Goal: Transaction & Acquisition: Purchase product/service

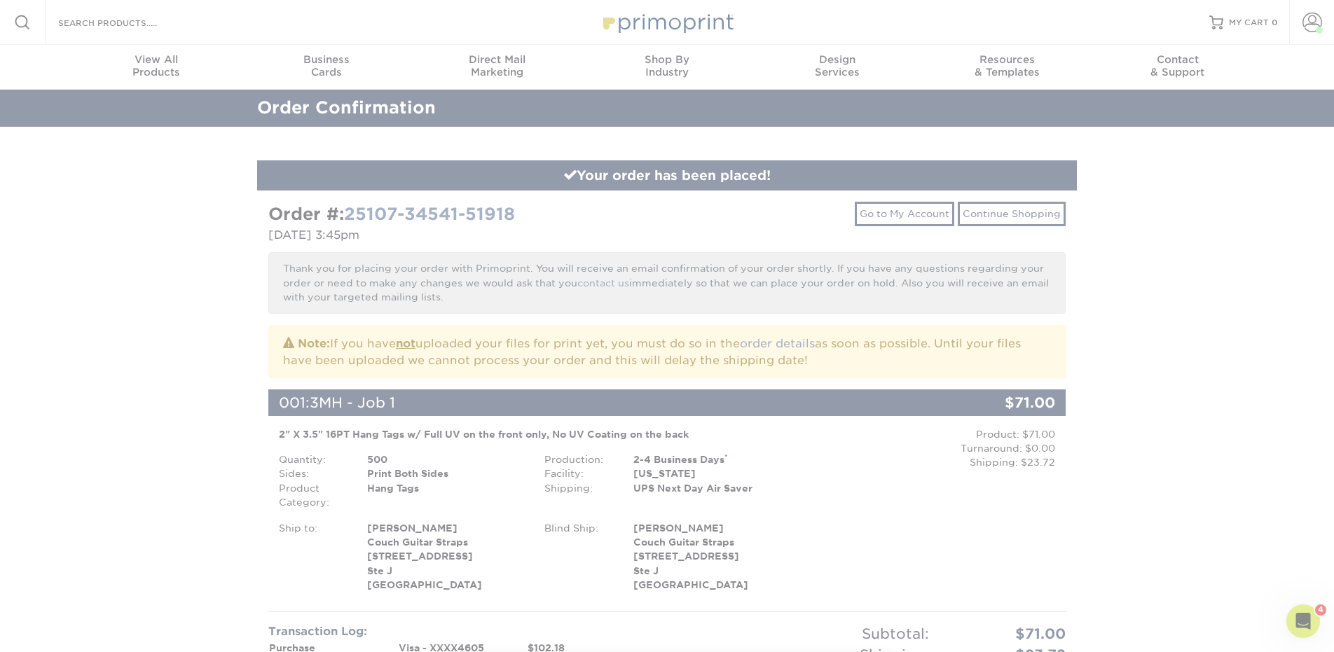
click at [1022, 220] on div at bounding box center [667, 628] width 1334 height 1257
click at [999, 213] on div at bounding box center [667, 628] width 1334 height 1257
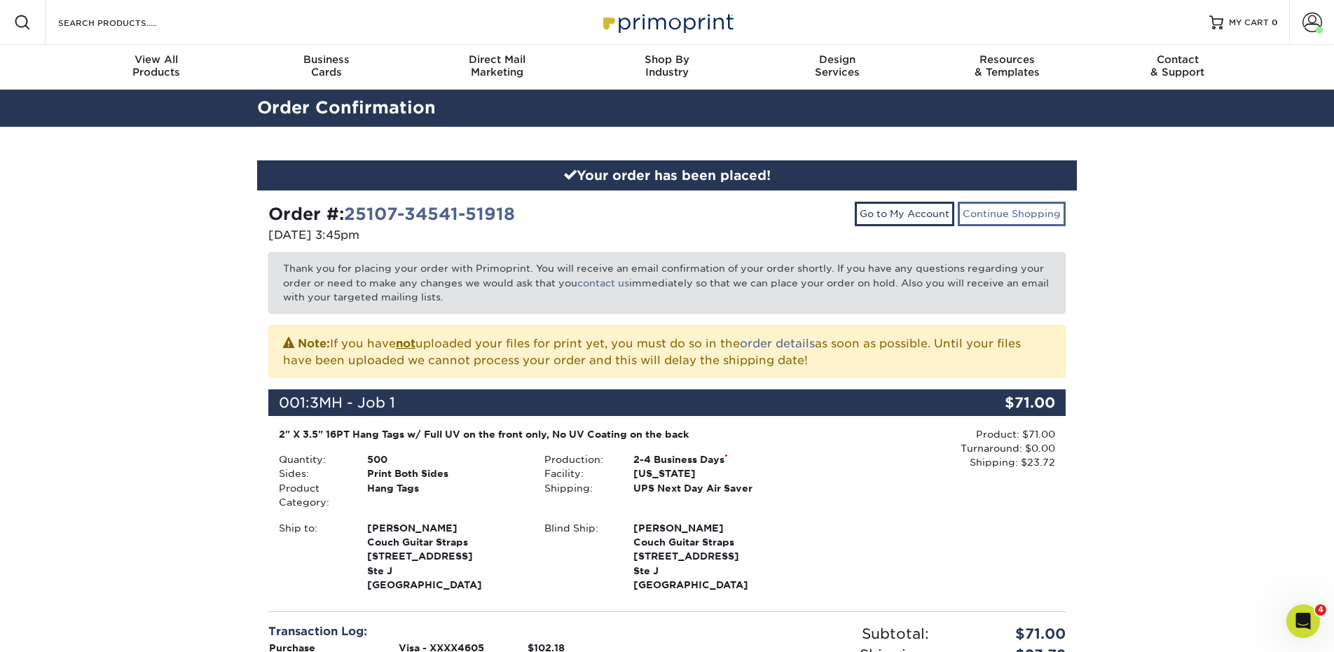
click at [1004, 208] on link "Continue Shopping" at bounding box center [1012, 214] width 108 height 24
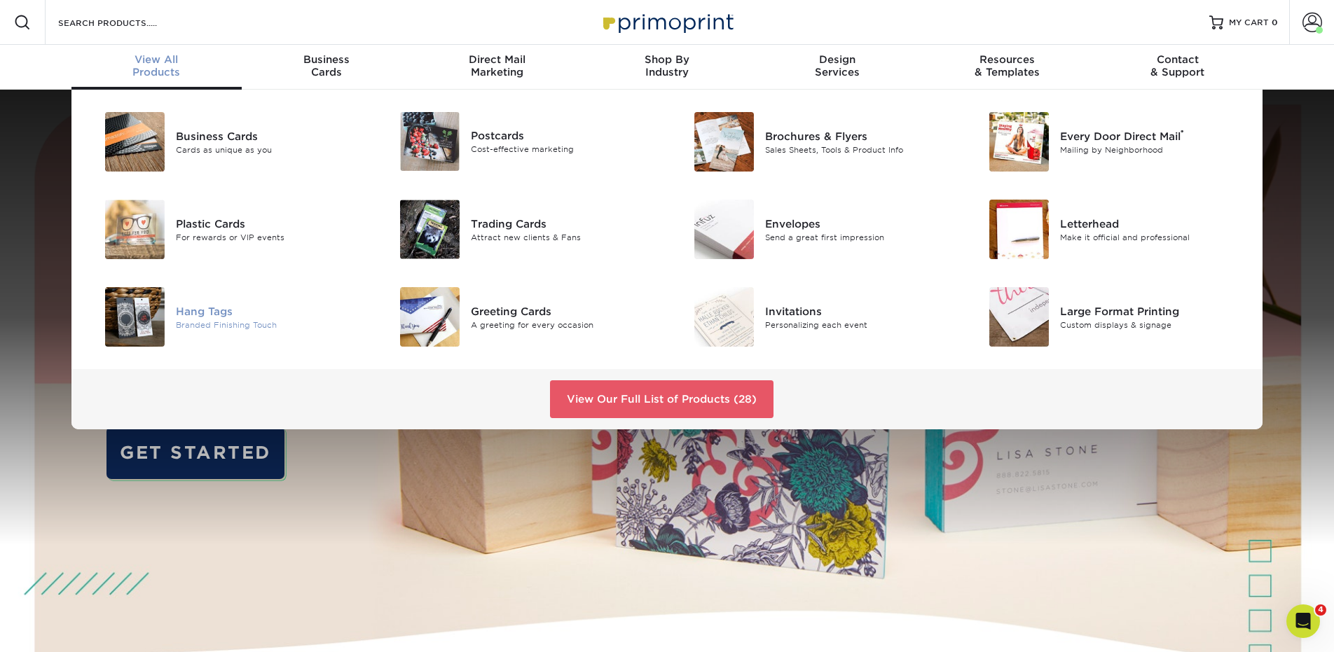
click at [131, 323] on img at bounding box center [135, 317] width 60 height 60
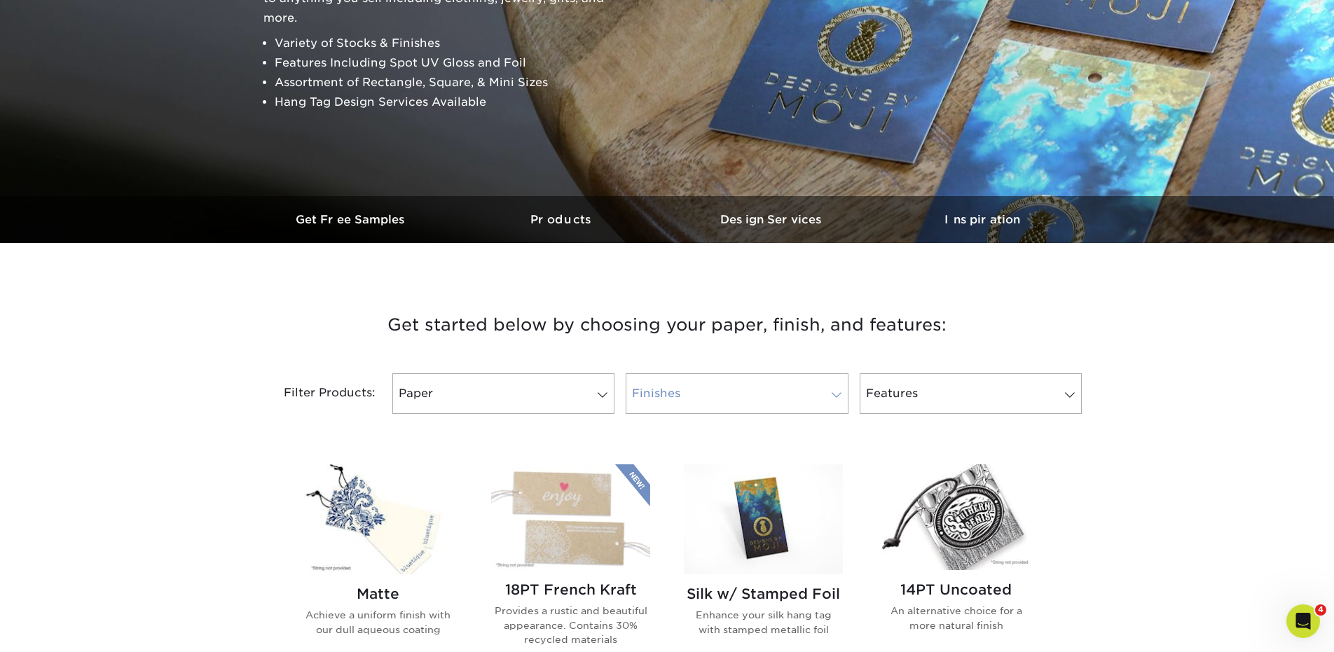
scroll to position [412, 0]
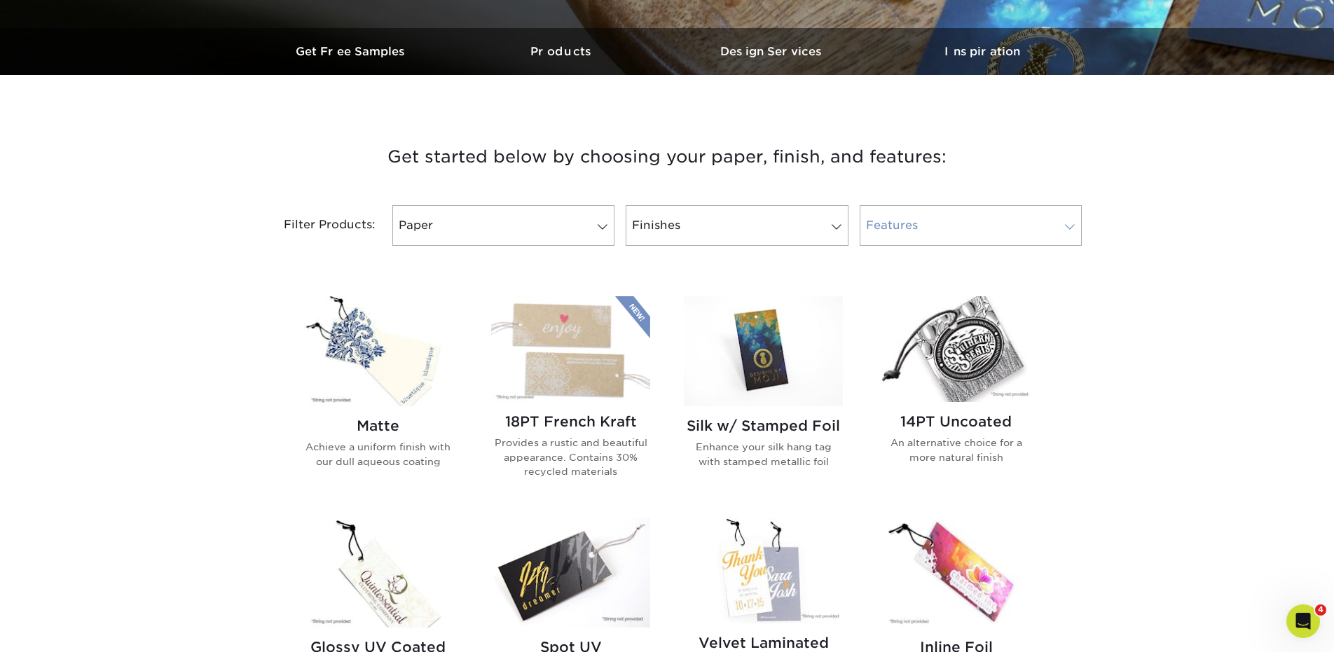
click at [1008, 238] on link "Features" at bounding box center [971, 225] width 222 height 41
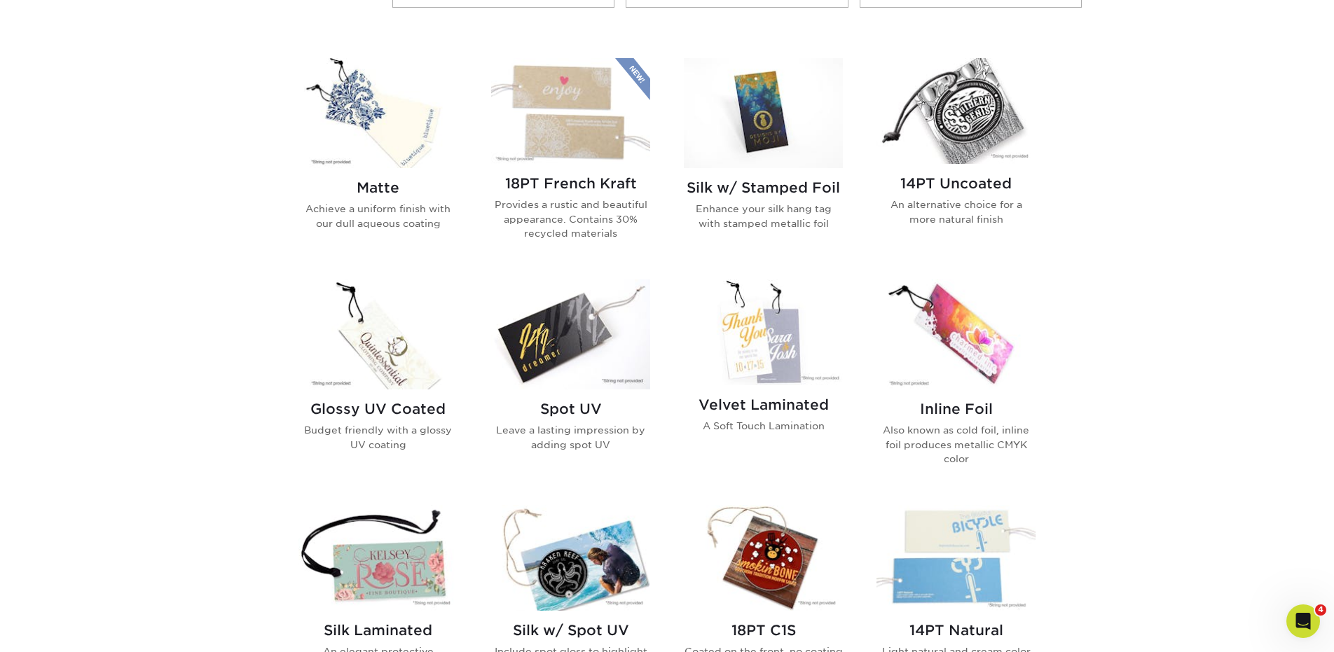
scroll to position [633, 0]
